Goal: Transaction & Acquisition: Download file/media

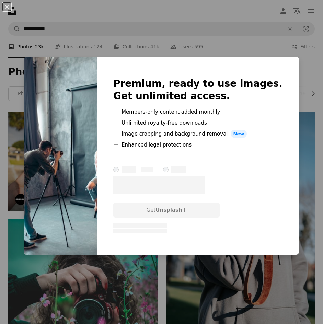
scroll to position [320, 0]
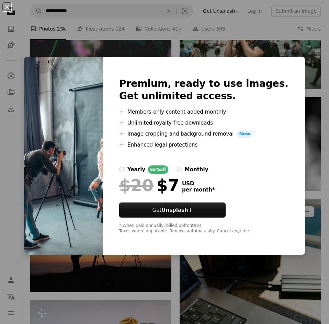
click at [282, 280] on div "An X shape Premium, ready to use images. Get unlimited access. A plus sign Memb…" at bounding box center [164, 162] width 329 height 324
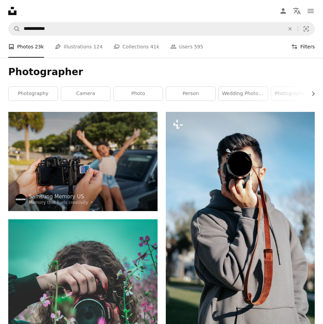
click at [302, 36] on button "Filters Filters" at bounding box center [302, 47] width 23 height 22
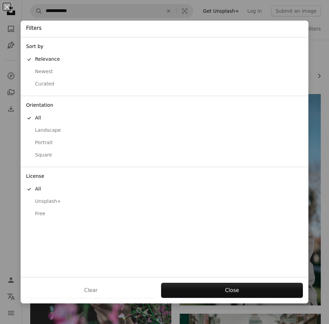
click at [43, 213] on div "Free" at bounding box center [164, 213] width 277 height 7
click at [211, 303] on div "An X shape Filters Sort by A checkmark Relevance Newest Curated Orientation A c…" at bounding box center [164, 162] width 329 height 324
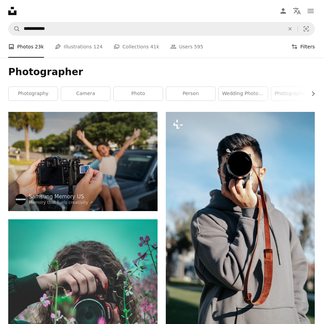
click at [300, 36] on button "Filters Filters" at bounding box center [302, 47] width 23 height 22
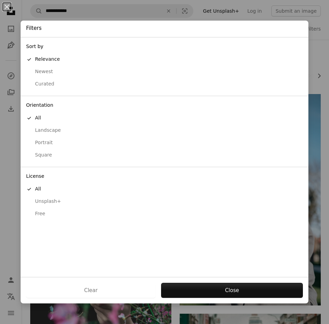
click at [46, 211] on div "Free" at bounding box center [164, 213] width 277 height 7
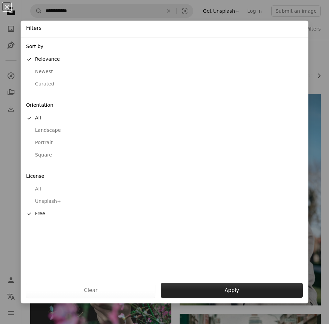
click at [216, 283] on button "Apply" at bounding box center [232, 290] width 142 height 15
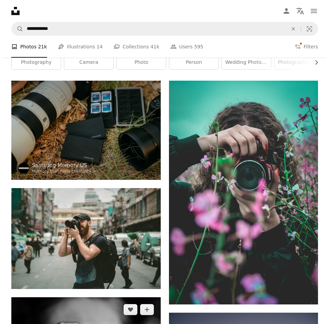
scroll to position [92, 0]
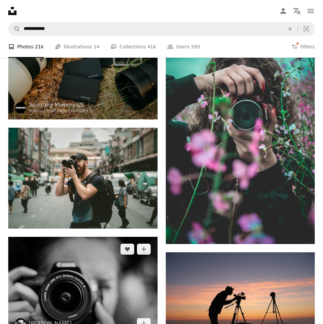
click at [95, 258] on img at bounding box center [82, 286] width 149 height 99
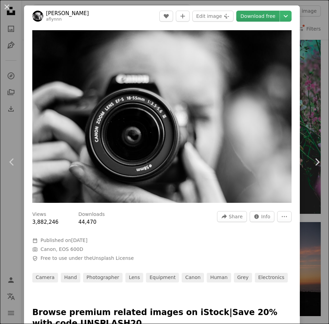
click at [262, 17] on link "Download free" at bounding box center [257, 16] width 43 height 11
